Goal: Task Accomplishment & Management: Use online tool/utility

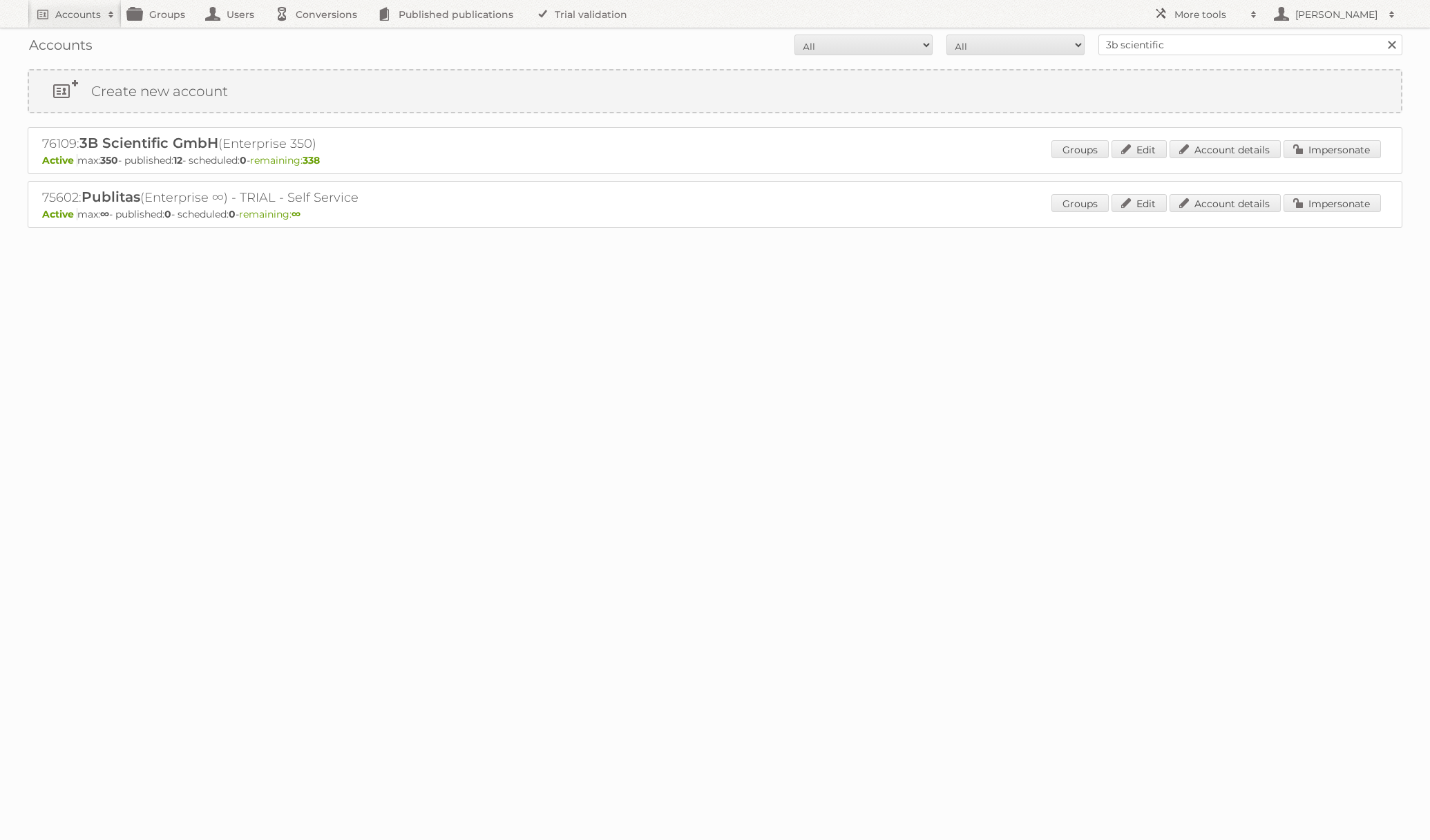
click at [1143, 51] on input "3b scientific" at bounding box center [1249, 45] width 304 height 21
type input "linen chest"
click at [1381, 35] on input "Search" at bounding box center [1391, 45] width 21 height 21
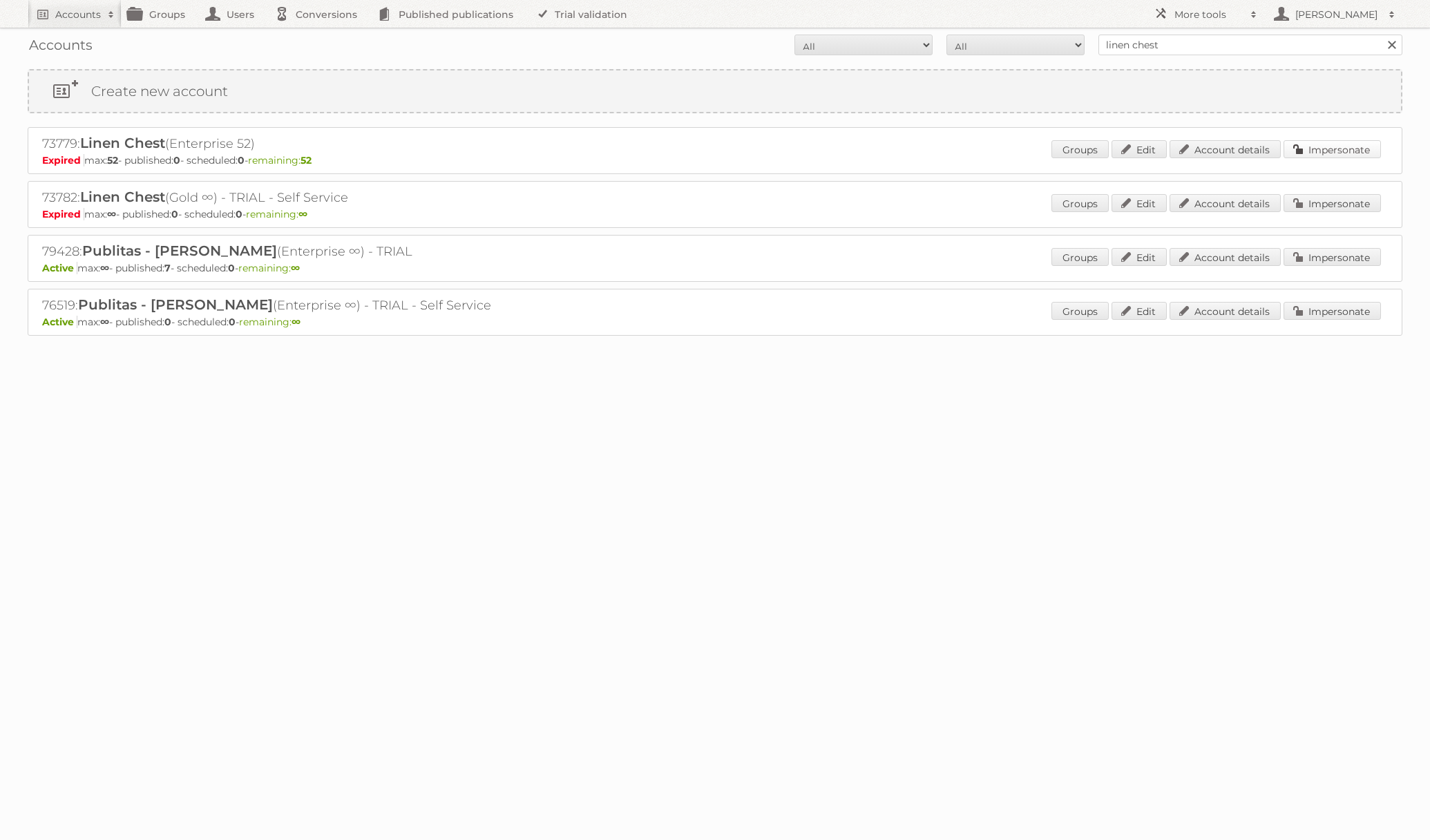
click at [1324, 153] on link "Impersonate" at bounding box center [1332, 149] width 98 height 18
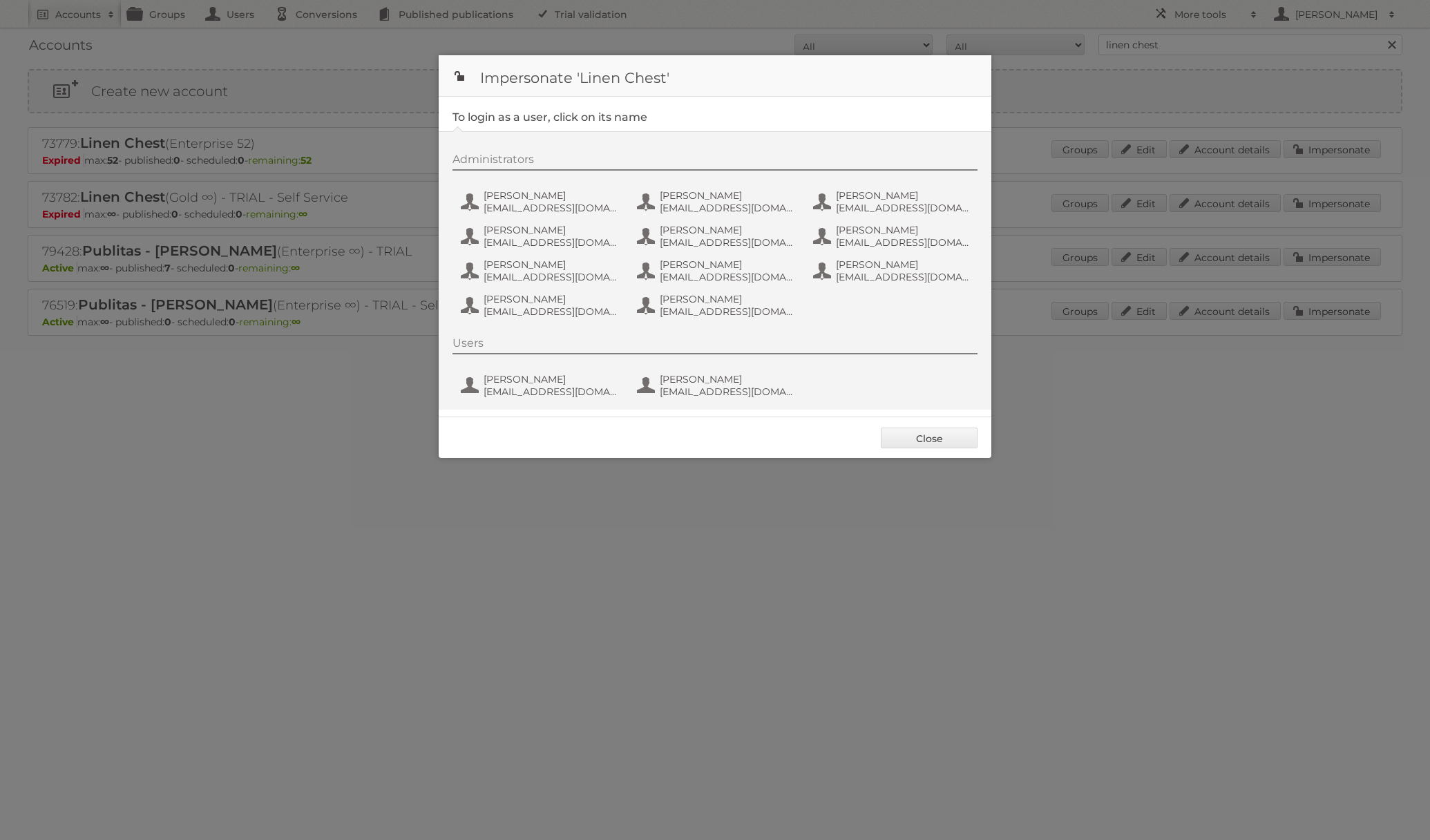
click at [555, 215] on div "Administrators Alexa Piotte apiotte@linenchest.com Alyssa Bouchard abouchard@li…" at bounding box center [722, 237] width 539 height 170
click at [556, 211] on span "apiotte@linenchest.com" at bounding box center [550, 207] width 134 height 12
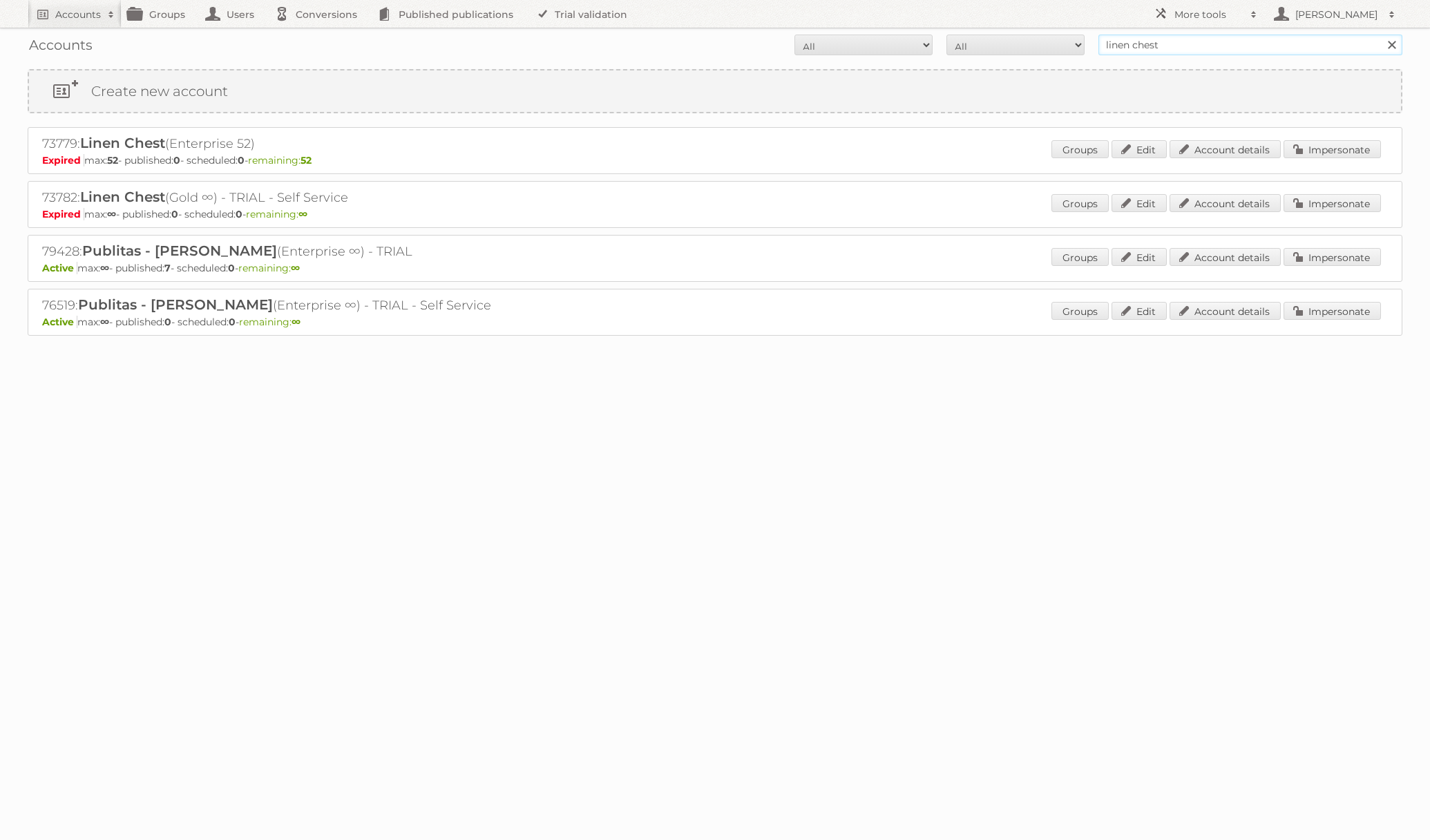
click at [1155, 44] on input "linen chest" at bounding box center [1249, 45] width 304 height 21
type input "[PERSON_NAME]"
click at [1381, 35] on input "Search" at bounding box center [1391, 45] width 21 height 21
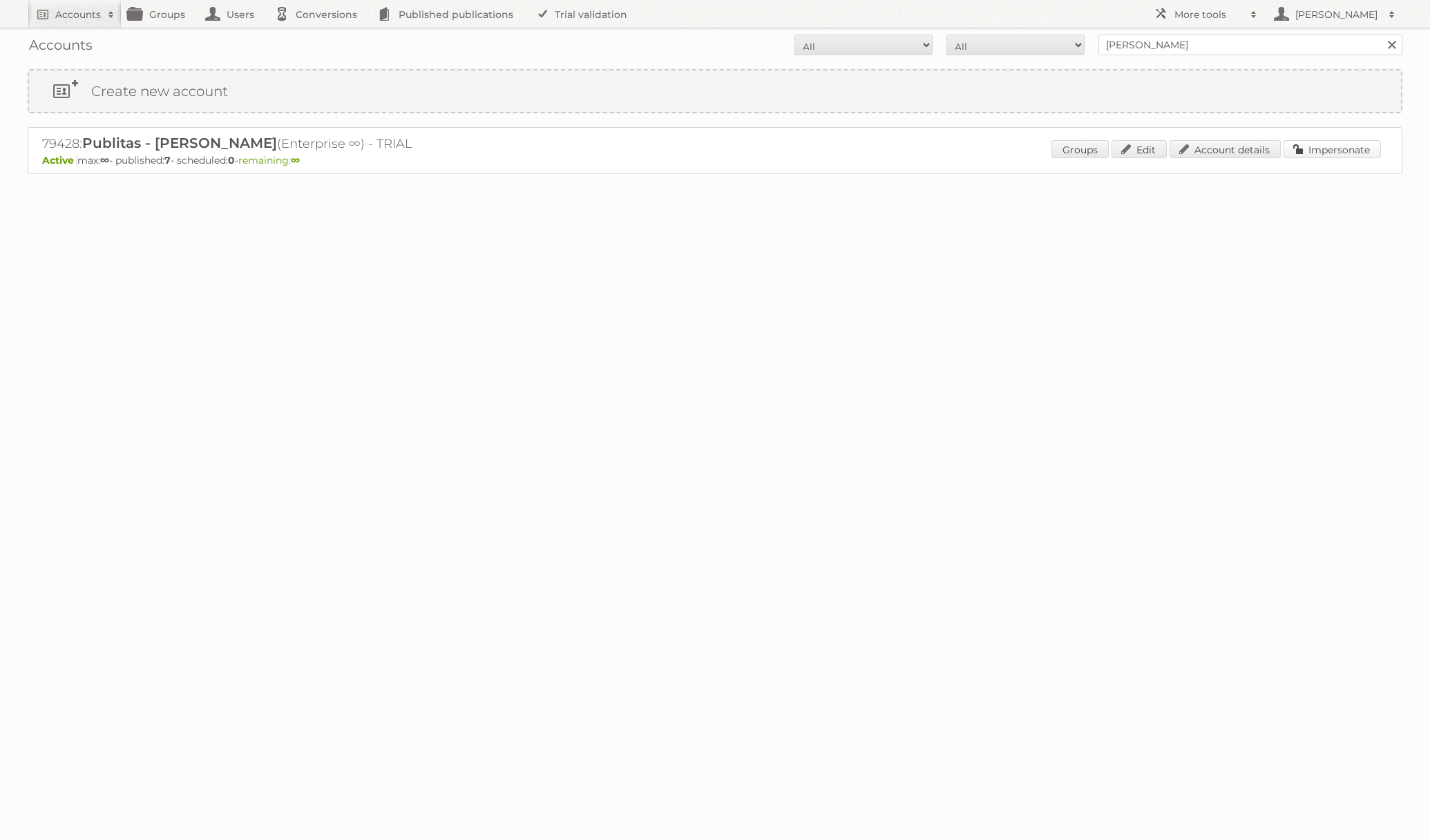
click at [1335, 140] on link "Impersonate" at bounding box center [1332, 149] width 98 height 18
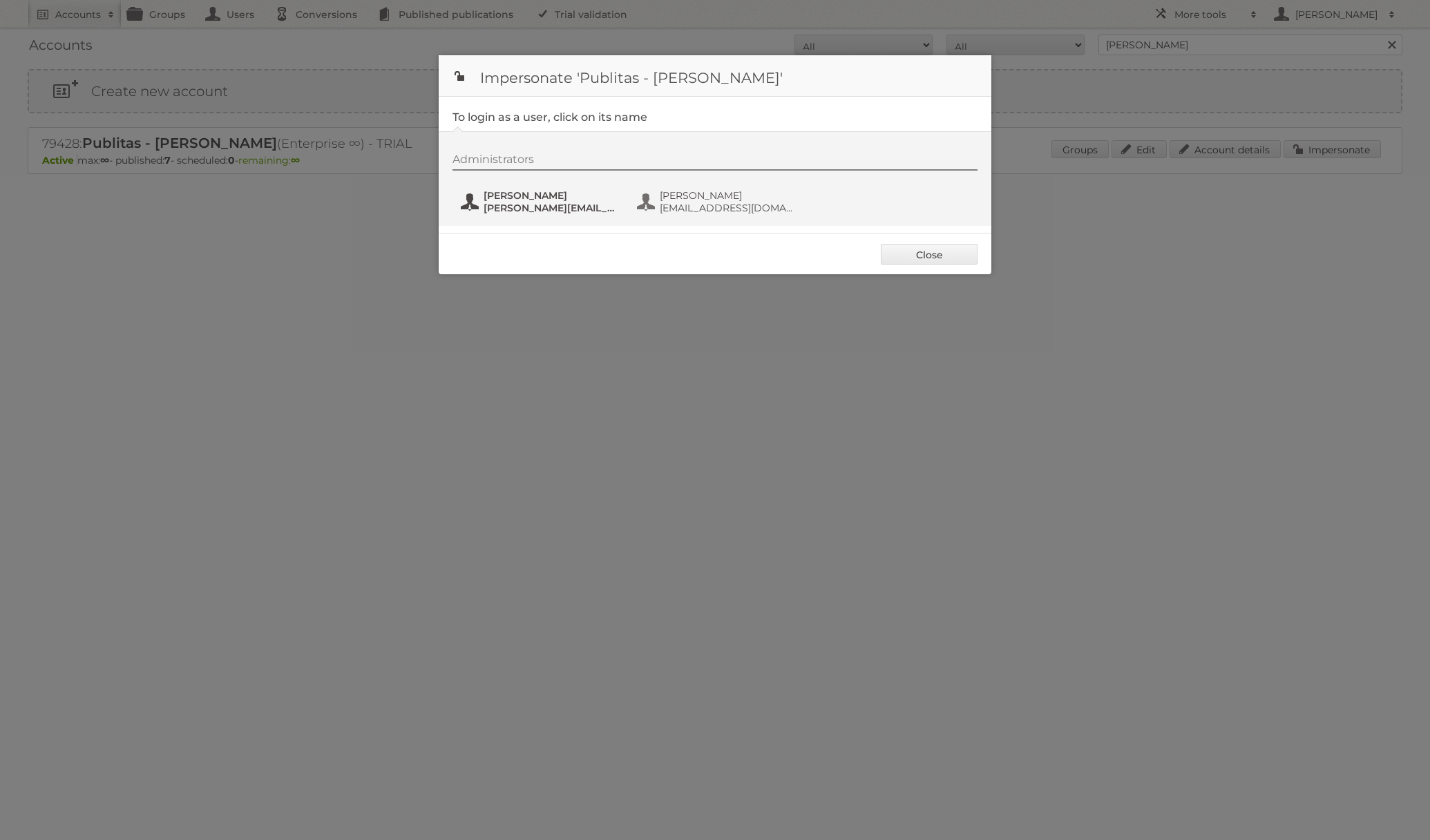
click at [599, 204] on span "danielius@publitas.com" at bounding box center [550, 207] width 134 height 12
